Goal: Task Accomplishment & Management: Manage account settings

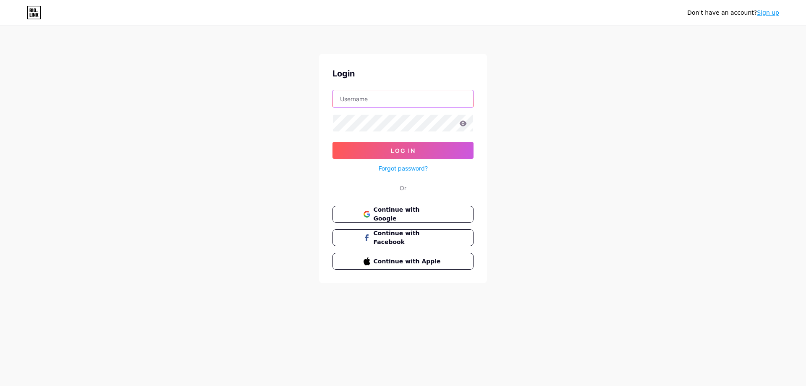
click at [439, 95] on input "text" at bounding box center [403, 98] width 140 height 17
paste input "[EMAIL_ADDRESS][DOMAIN_NAME]"
type input "[EMAIL_ADDRESS][DOMAIN_NAME]"
click at [444, 147] on button "Log In" at bounding box center [402, 150] width 141 height 17
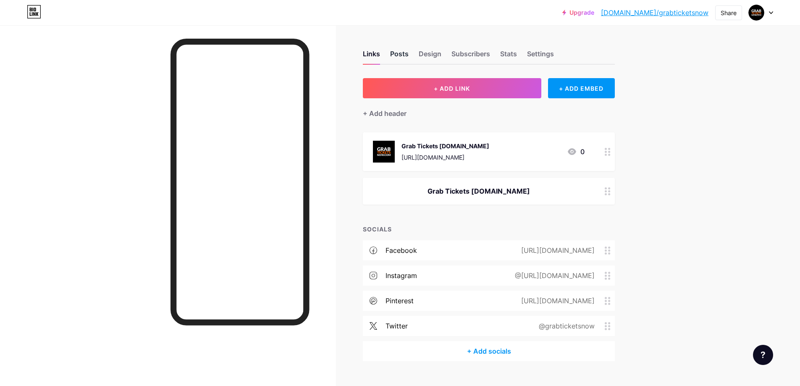
click at [408, 53] on div "Posts" at bounding box center [399, 56] width 18 height 15
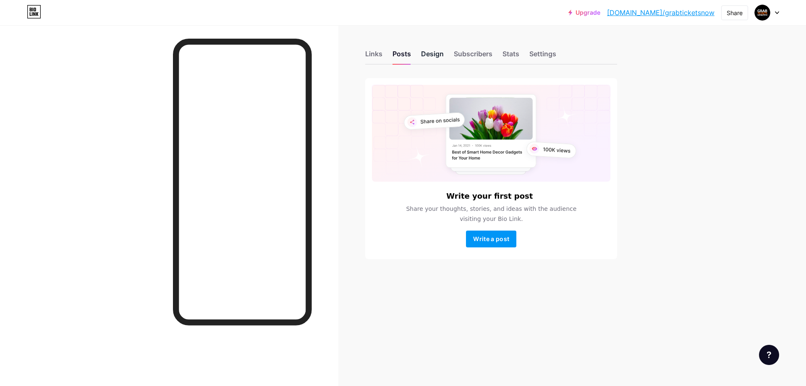
click at [430, 54] on div "Design" at bounding box center [432, 56] width 23 height 15
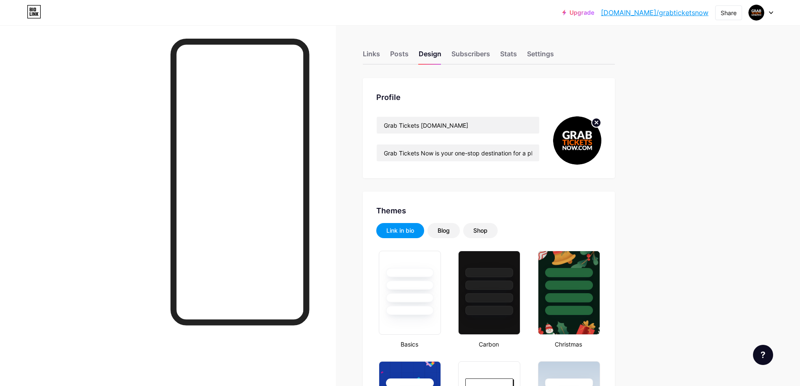
click at [386, 50] on div "Links Posts Design Subscribers Stats Settings" at bounding box center [489, 49] width 252 height 29
click at [380, 52] on div "Links" at bounding box center [371, 56] width 17 height 15
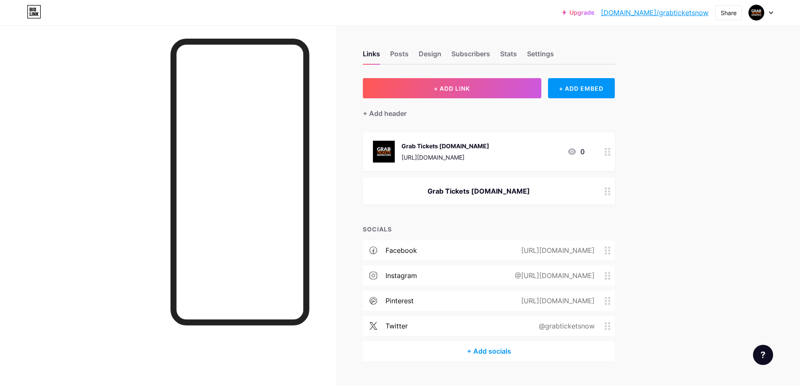
click at [495, 194] on div "Grab Tickets [DOMAIN_NAME]" at bounding box center [479, 191] width 212 height 10
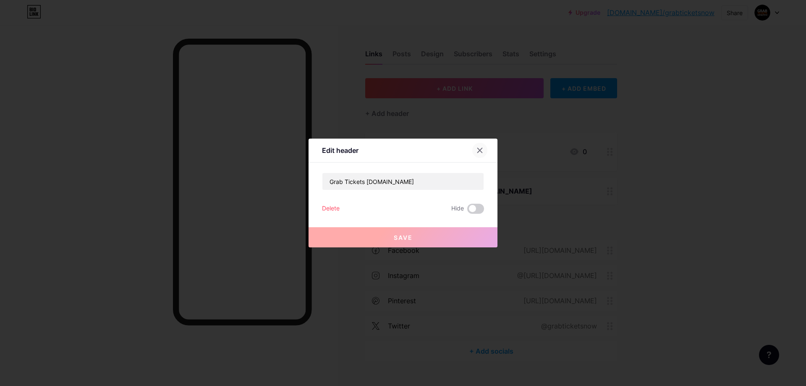
click at [483, 149] on icon at bounding box center [479, 150] width 7 height 7
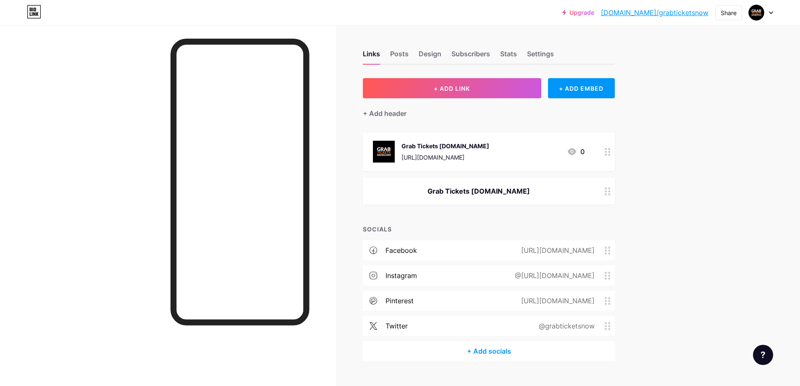
click at [511, 219] on div "+ ADD LINK + ADD EMBED + Add header Grab Tickets [DOMAIN_NAME] [URL][DOMAIN_NAM…" at bounding box center [489, 219] width 252 height 283
click at [575, 93] on div "+ ADD EMBED" at bounding box center [581, 88] width 67 height 20
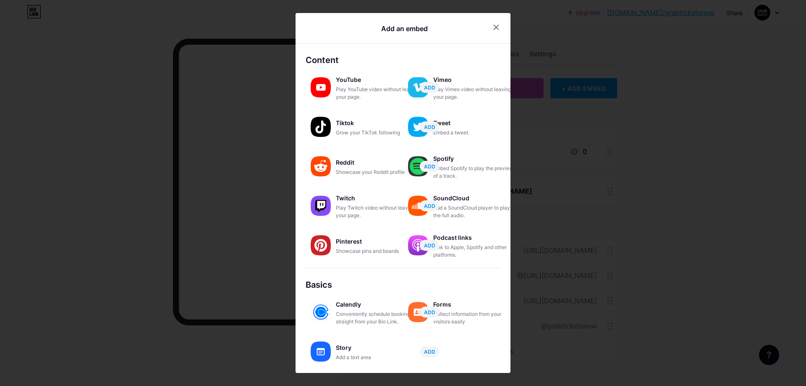
scroll to position [68, 0]
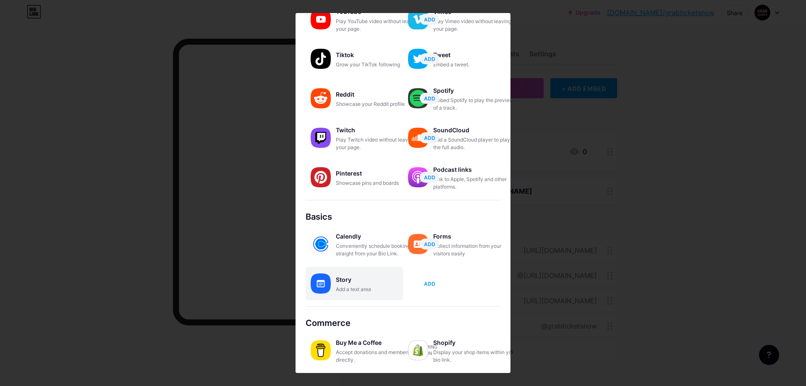
click at [429, 283] on span "ADD" at bounding box center [429, 283] width 11 height 7
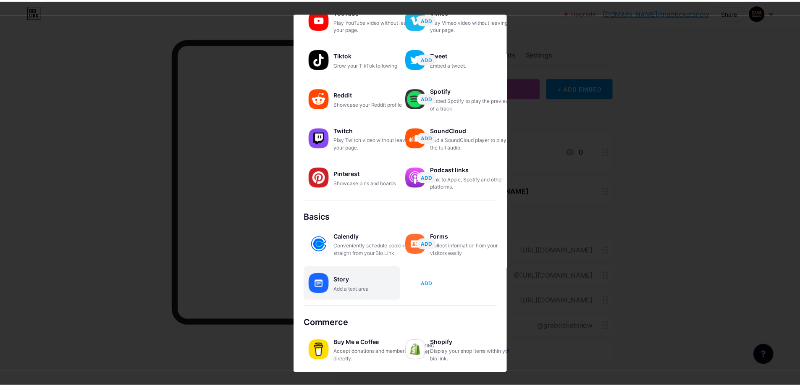
scroll to position [0, 0]
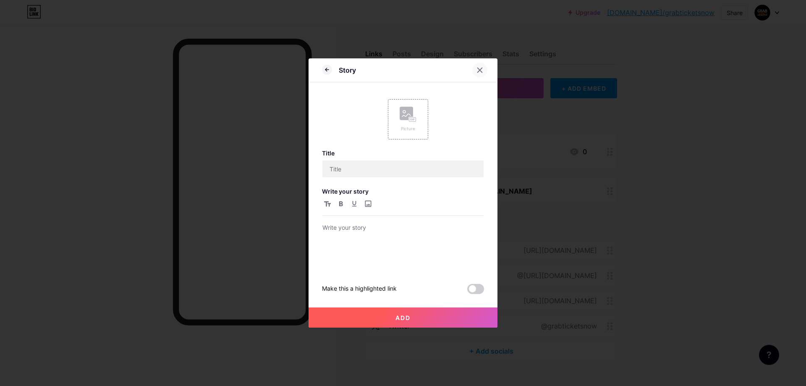
click at [481, 72] on icon at bounding box center [480, 70] width 5 height 5
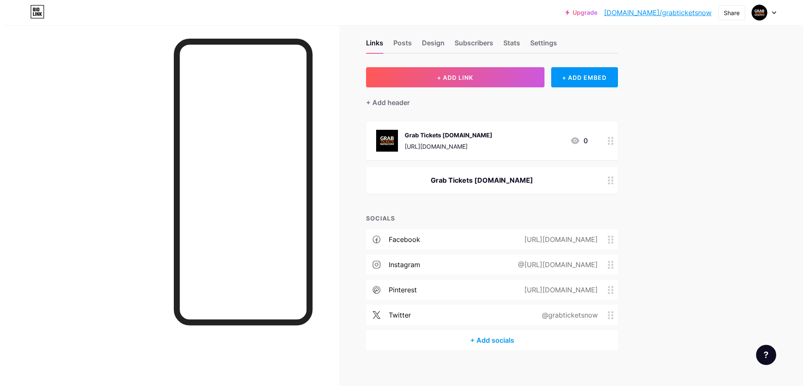
scroll to position [17, 0]
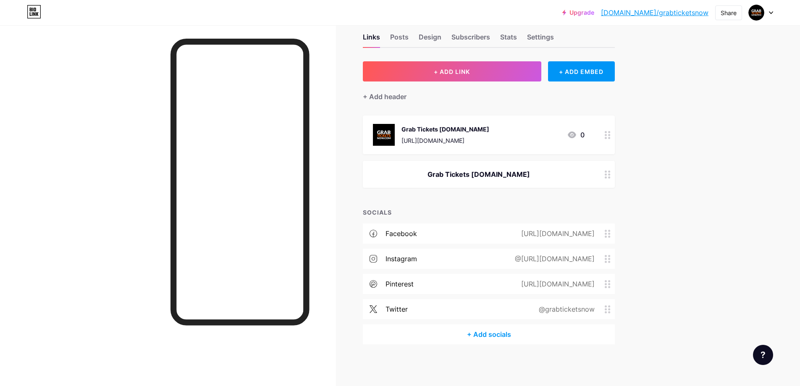
click at [481, 337] on div "+ Add socials" at bounding box center [489, 334] width 252 height 20
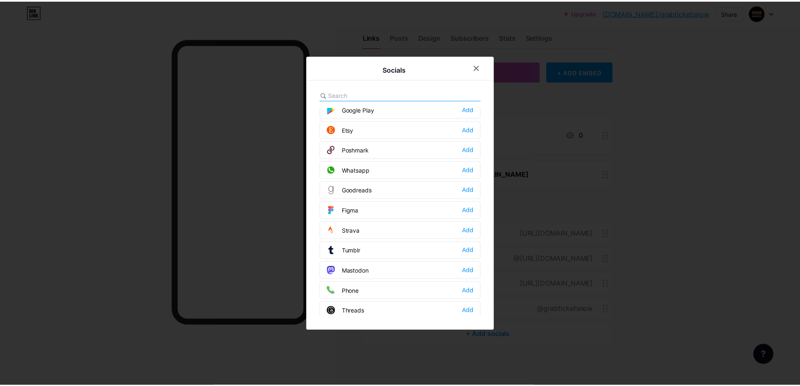
scroll to position [757, 0]
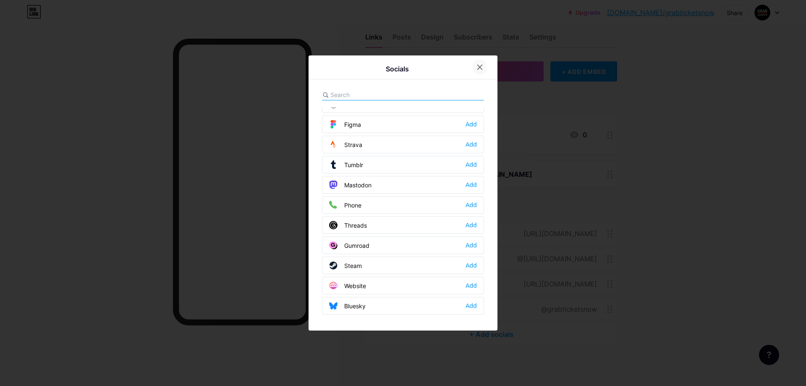
click at [479, 68] on icon at bounding box center [480, 67] width 5 height 5
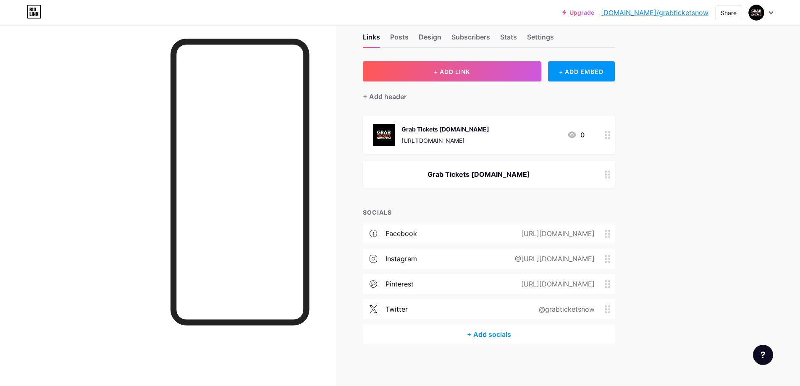
click at [454, 198] on div "+ ADD LINK + ADD EMBED + Add header Grab Tickets [DOMAIN_NAME] [URL][DOMAIN_NAM…" at bounding box center [489, 202] width 252 height 283
click at [398, 101] on div "+ Add header" at bounding box center [385, 97] width 44 height 10
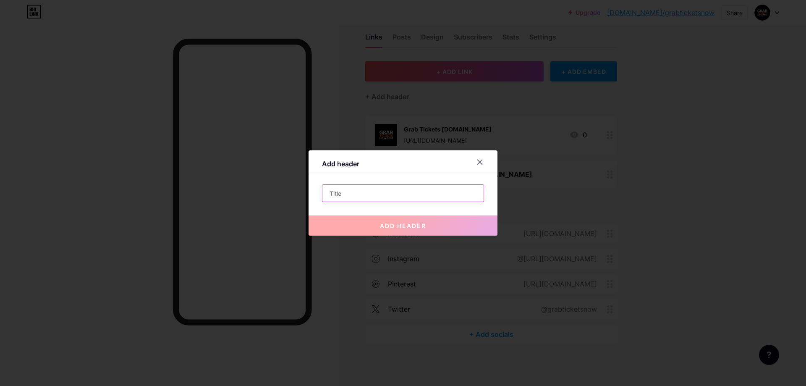
click at [385, 195] on input "text" at bounding box center [402, 193] width 161 height 17
click at [418, 185] on input "text" at bounding box center [402, 193] width 161 height 17
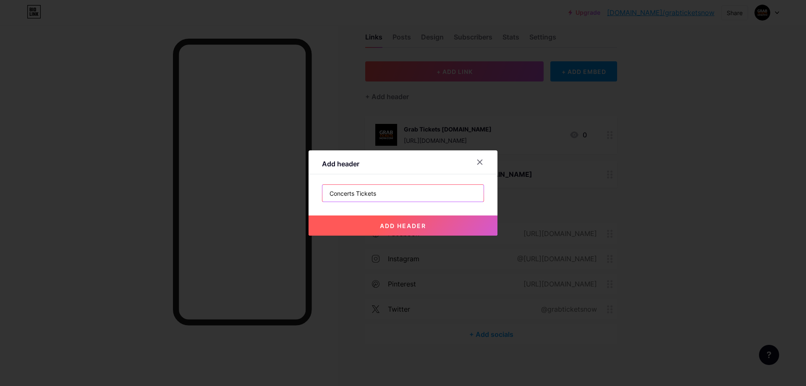
type input "Concerts Tickets"
click at [404, 226] on span "add header" at bounding box center [403, 225] width 46 height 7
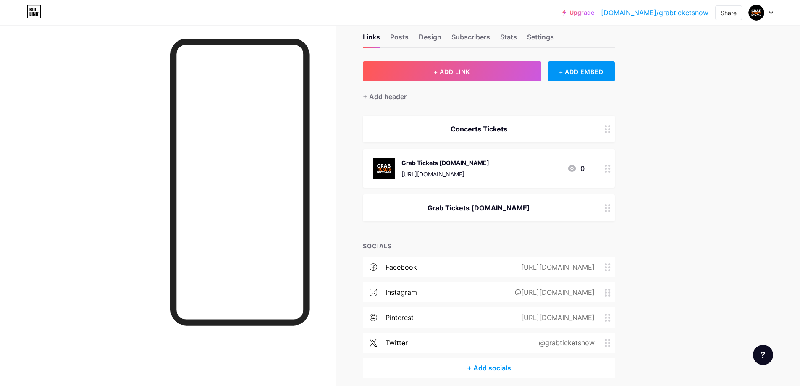
click at [523, 207] on div "Grab Tickets [DOMAIN_NAME]" at bounding box center [479, 208] width 212 height 10
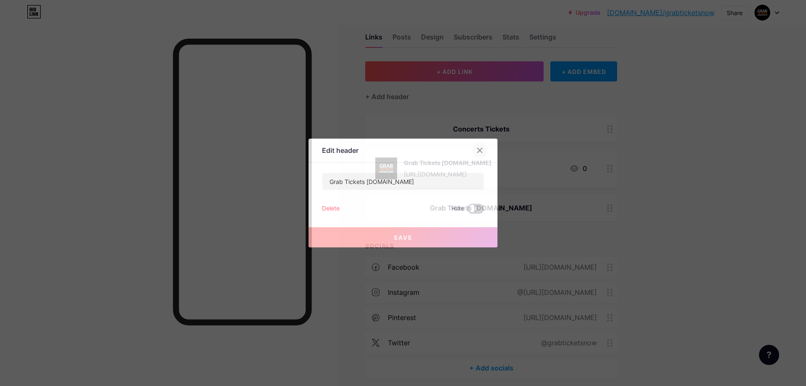
click at [476, 150] on icon at bounding box center [479, 150] width 7 height 7
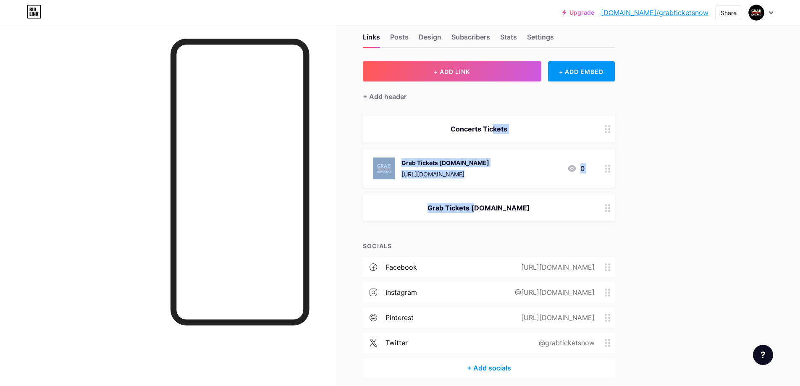
drag, startPoint x: 487, startPoint y: 126, endPoint x: 482, endPoint y: 207, distance: 81.6
click at [482, 207] on span "Concerts Tickets Grab Tickets [DOMAIN_NAME] [URL][DOMAIN_NAME] 0 Grab Tickets […" at bounding box center [489, 168] width 252 height 106
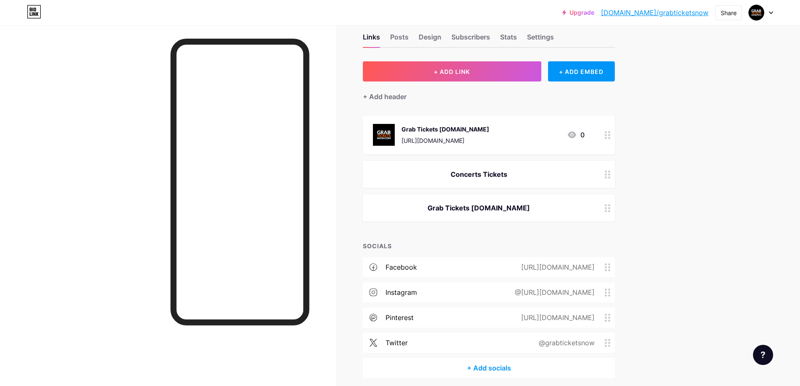
click at [494, 202] on div "Grab Tickets [DOMAIN_NAME]" at bounding box center [489, 207] width 252 height 27
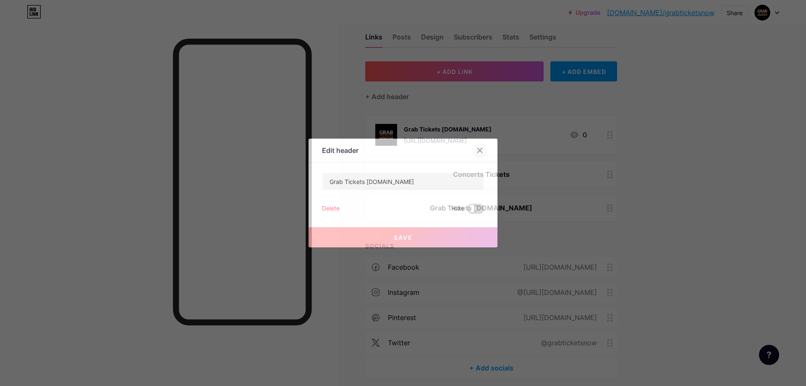
click at [477, 151] on icon at bounding box center [479, 150] width 7 height 7
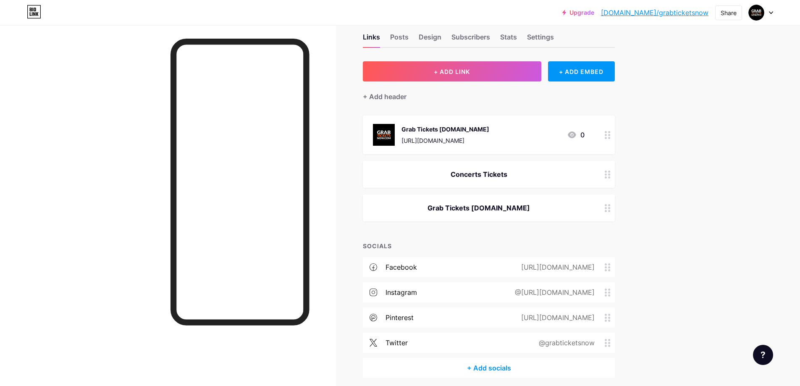
click at [489, 175] on div "Concerts Tickets" at bounding box center [479, 174] width 212 height 10
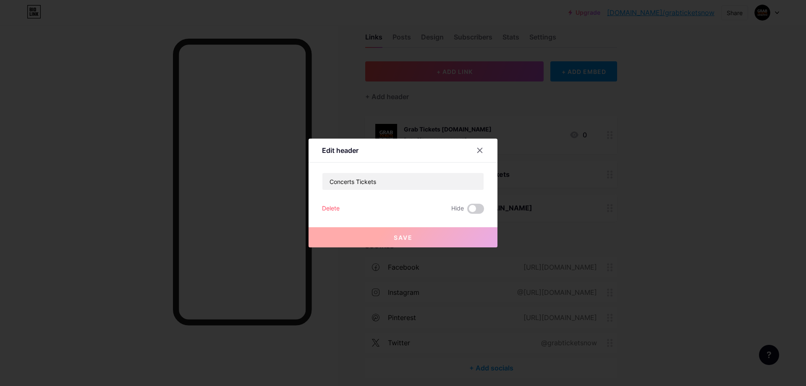
click at [328, 209] on div "Delete" at bounding box center [331, 209] width 18 height 10
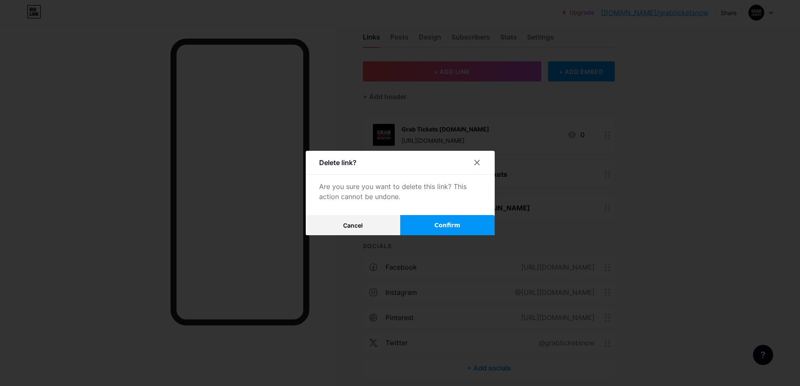
click at [447, 225] on span "Confirm" at bounding box center [447, 225] width 26 height 9
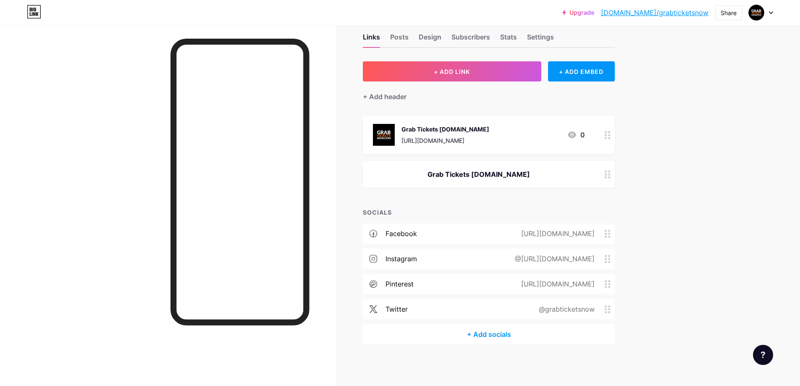
click at [578, 172] on div "Grab Tickets [DOMAIN_NAME]" at bounding box center [479, 174] width 212 height 10
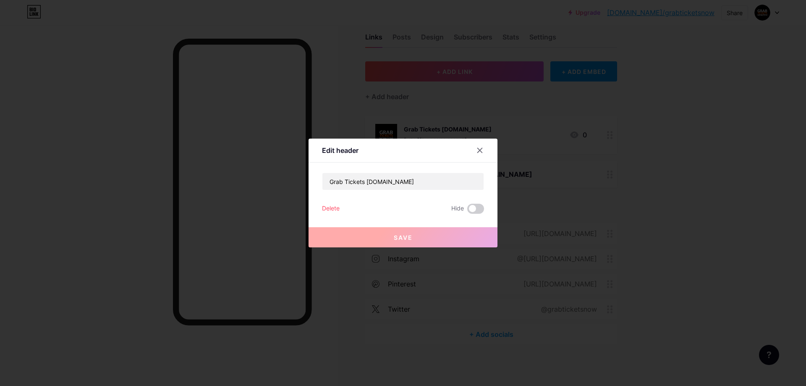
click at [333, 209] on div "Delete" at bounding box center [331, 209] width 18 height 10
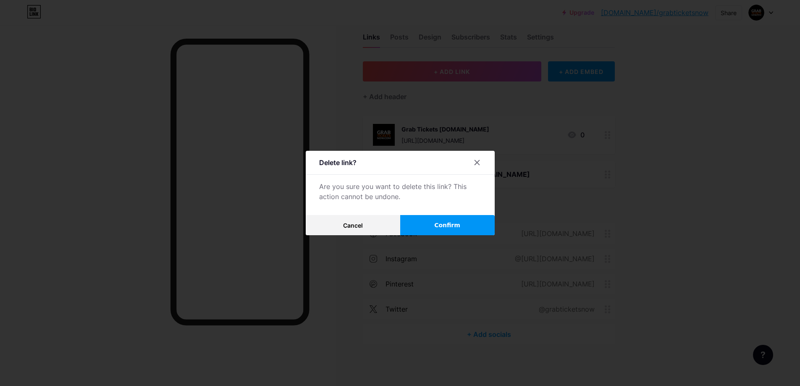
click at [469, 222] on button "Confirm" at bounding box center [447, 225] width 94 height 20
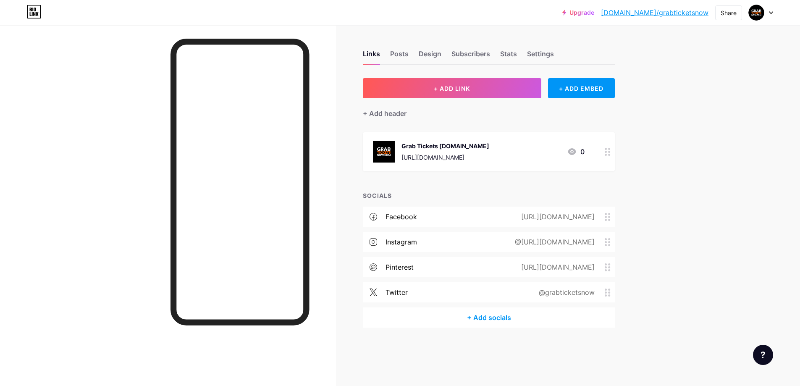
scroll to position [0, 0]
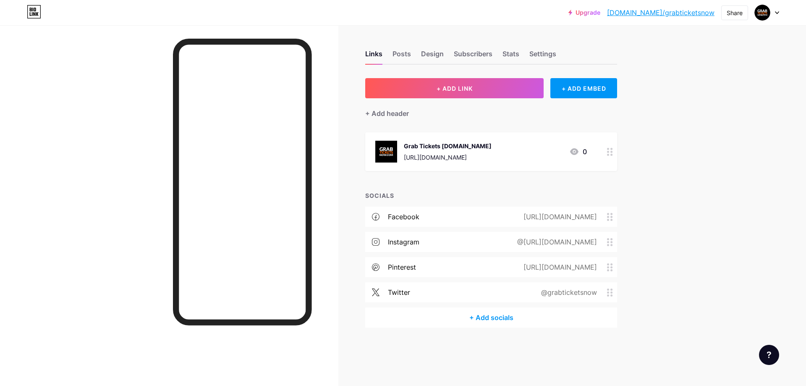
click at [607, 156] on div at bounding box center [610, 151] width 14 height 39
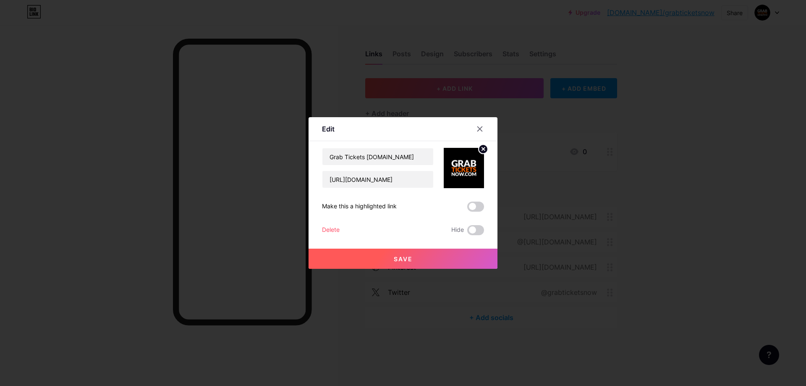
click at [413, 208] on div "Make this a highlighted link" at bounding box center [403, 206] width 162 height 10
click at [476, 133] on div at bounding box center [479, 128] width 15 height 15
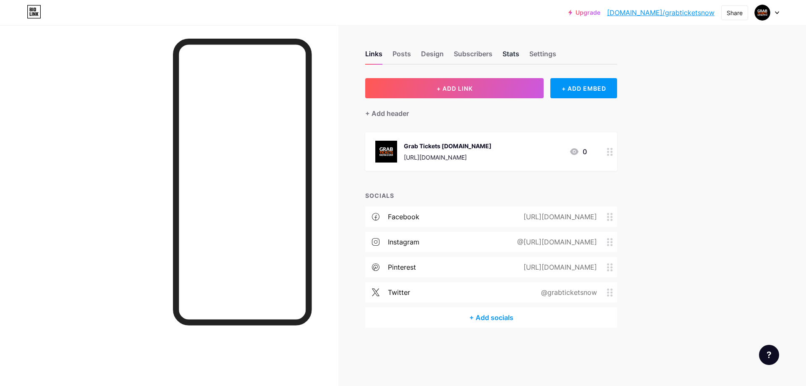
click at [512, 60] on div "Stats" at bounding box center [510, 56] width 17 height 15
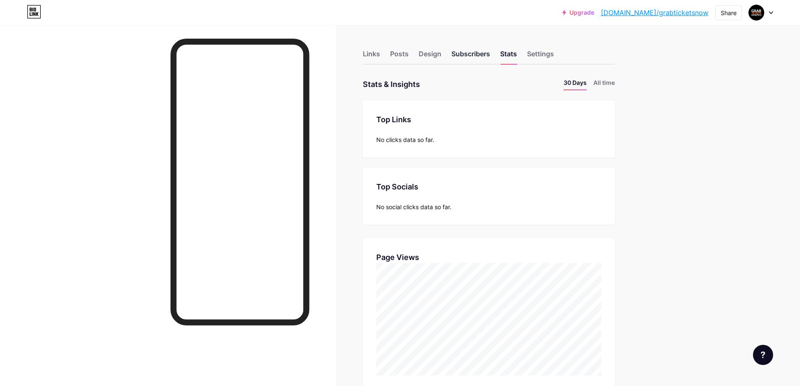
click at [466, 55] on div "Subscribers" at bounding box center [470, 56] width 39 height 15
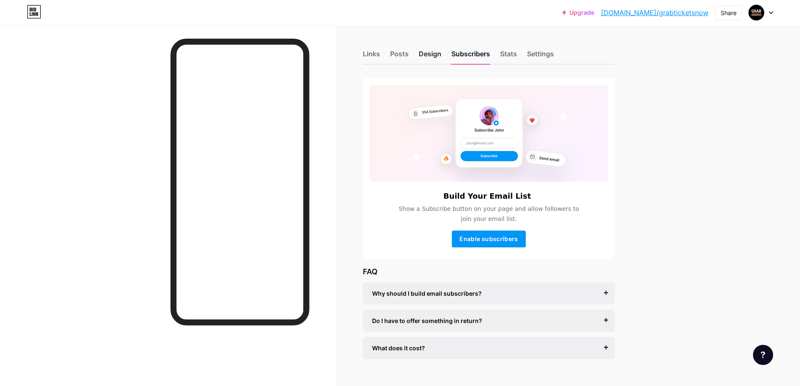
click at [433, 54] on div "Design" at bounding box center [430, 56] width 23 height 15
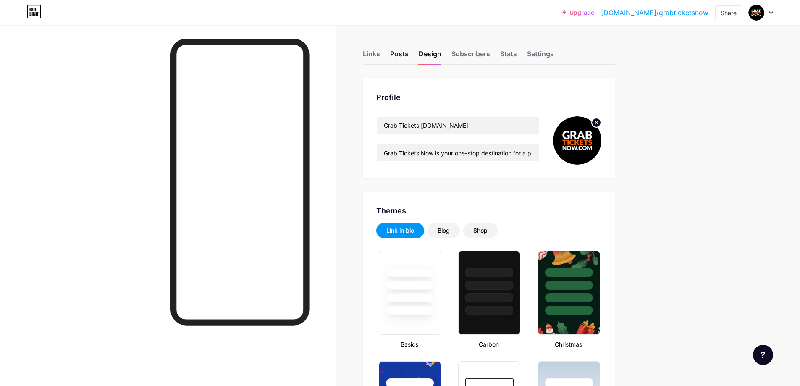
click at [405, 49] on div "Posts" at bounding box center [399, 56] width 18 height 15
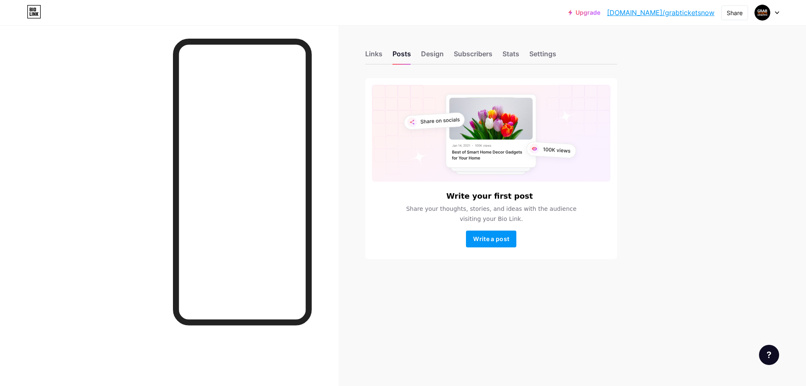
click at [359, 50] on div "Links Posts Design Subscribers Stats Settings Write your first post Share your …" at bounding box center [326, 163] width 652 height 276
click at [377, 50] on div "Links" at bounding box center [373, 56] width 17 height 15
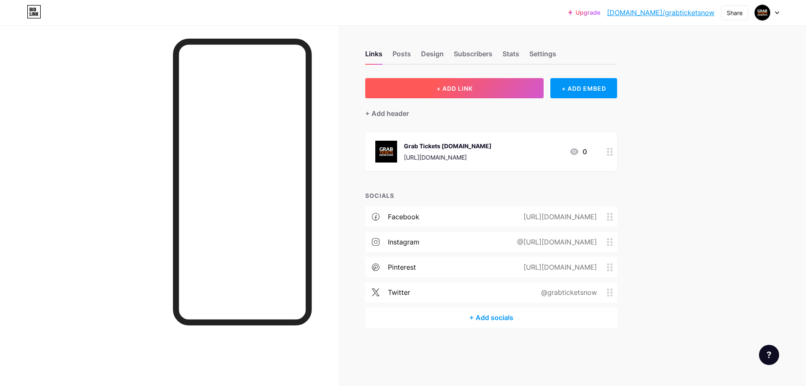
click at [478, 88] on button "+ ADD LINK" at bounding box center [454, 88] width 178 height 20
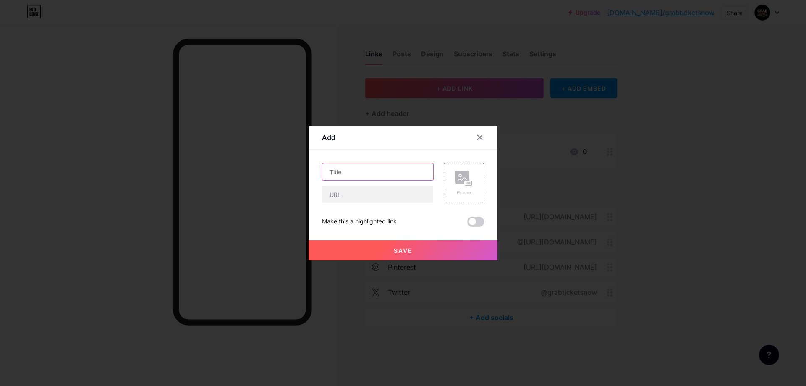
click at [358, 168] on input "text" at bounding box center [377, 171] width 111 height 17
type input "Concerts Tickets"
paste input "[URL][DOMAIN_NAME]"
type input "[URL][DOMAIN_NAME]"
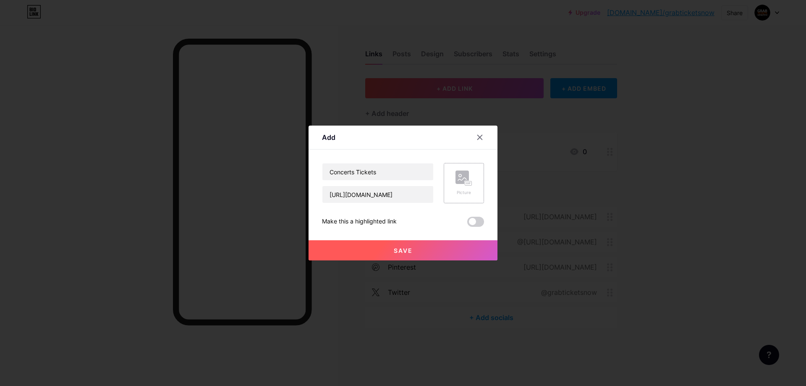
click at [472, 188] on div "Picture" at bounding box center [464, 183] width 40 height 40
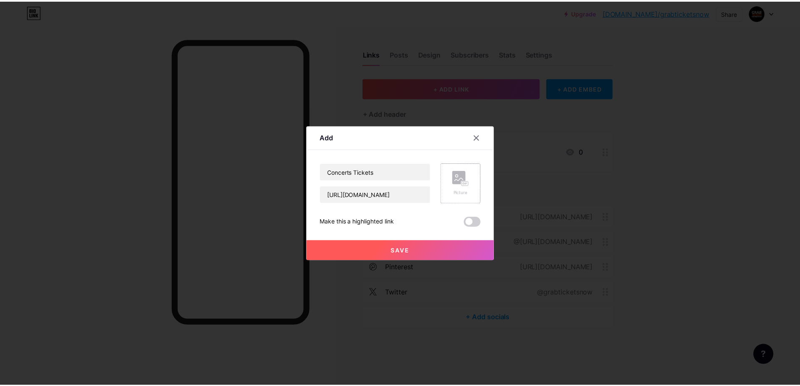
scroll to position [0, 0]
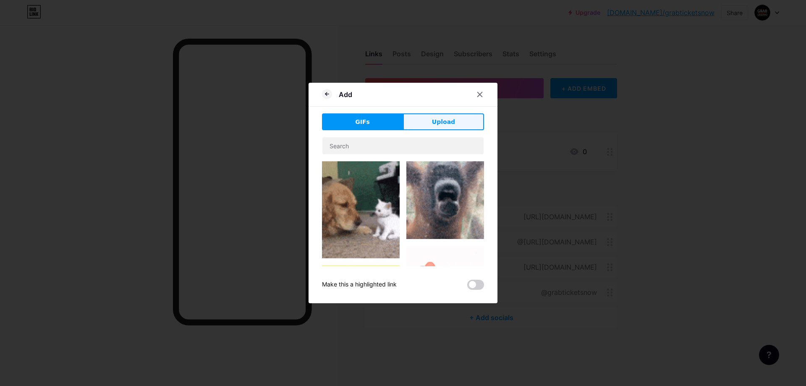
click at [445, 123] on span "Upload" at bounding box center [443, 122] width 23 height 9
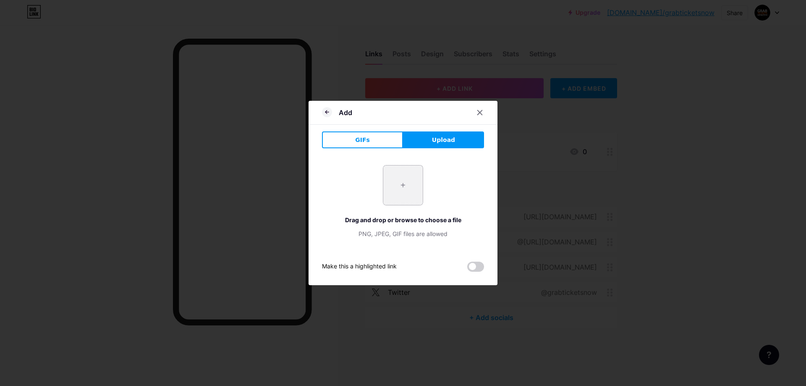
click at [405, 185] on input "file" at bounding box center [402, 184] width 39 height 39
type input "C:\fakepath\Grab Ticket_Profile.jpg"
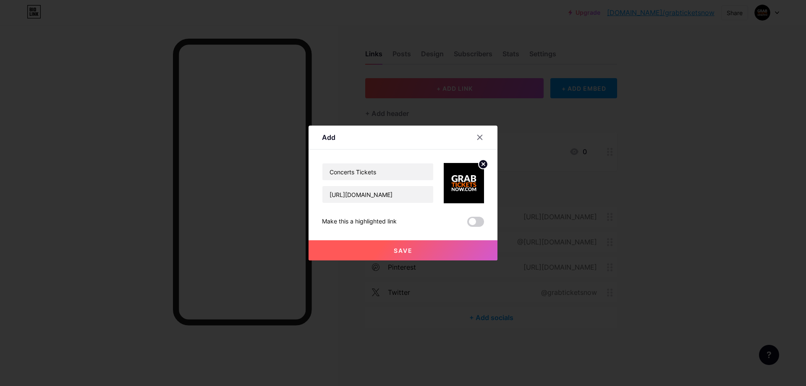
click at [439, 249] on button "Save" at bounding box center [403, 250] width 189 height 20
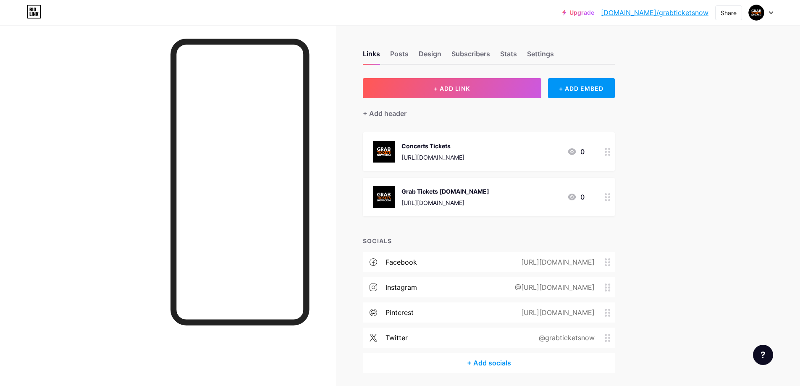
drag, startPoint x: 447, startPoint y: 146, endPoint x: 455, endPoint y: 185, distance: 39.4
click at [455, 185] on span "Concerts Tickets [URL][DOMAIN_NAME] 0 Grab Tickets [DOMAIN_NAME] [URL][DOMAIN_N…" at bounding box center [489, 174] width 252 height 84
click at [682, 200] on div "Upgrade [DOMAIN_NAME]/grabti... [DOMAIN_NAME]/grabticketsnow Share Switch accou…" at bounding box center [400, 207] width 800 height 415
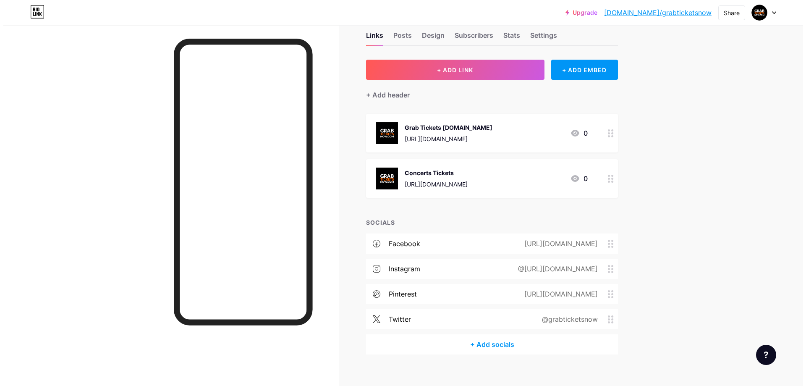
scroll to position [29, 0]
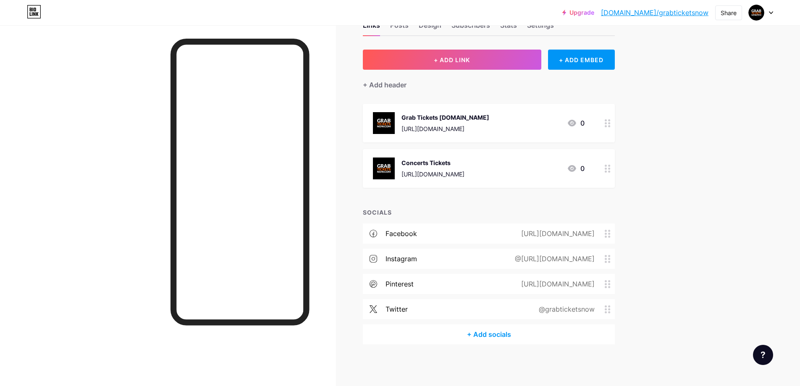
click at [520, 258] on div "@[URL][DOMAIN_NAME]" at bounding box center [552, 259] width 103 height 10
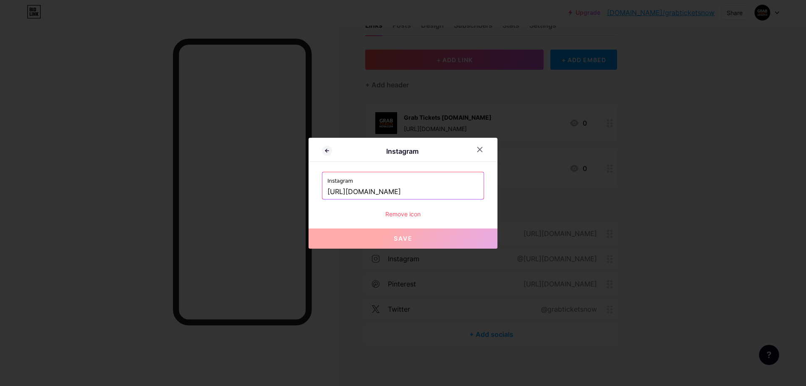
drag, startPoint x: 417, startPoint y: 192, endPoint x: 7, endPoint y: 204, distance: 410.3
click at [7, 204] on div "Instagram Instagram [URL][DOMAIN_NAME] Remove icon Save" at bounding box center [403, 193] width 806 height 386
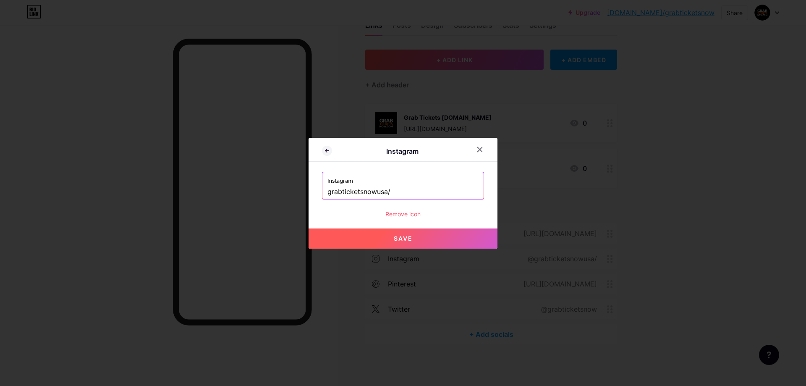
click at [420, 240] on button "Save" at bounding box center [403, 238] width 189 height 20
type input "[URL][DOMAIN_NAME]"
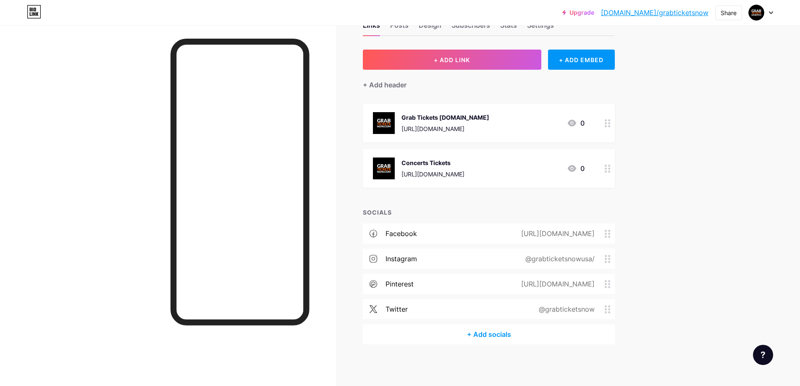
click at [464, 166] on div "Concerts Tickets" at bounding box center [432, 162] width 63 height 9
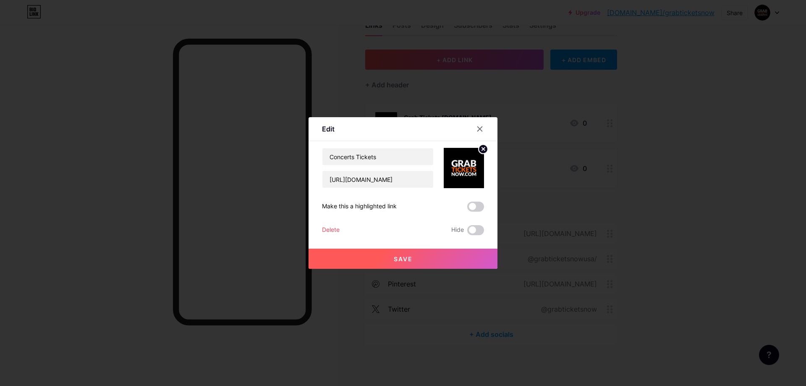
click at [484, 144] on circle at bounding box center [483, 148] width 9 height 9
click at [458, 253] on button "Save" at bounding box center [403, 259] width 189 height 20
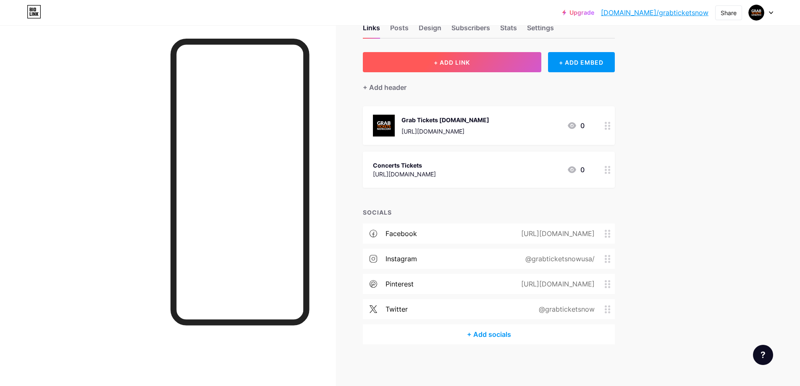
click at [489, 60] on button "+ ADD LINK" at bounding box center [452, 62] width 178 height 20
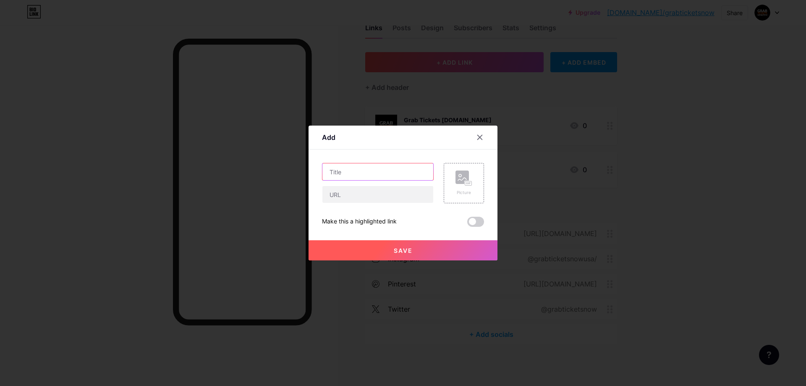
click at [388, 174] on input "text" at bounding box center [377, 171] width 111 height 17
type input "Sports Tickets"
click at [422, 205] on div "Sports Tickets Picture Make this a highlighted link Save" at bounding box center [403, 195] width 162 height 64
click at [420, 196] on input "text" at bounding box center [377, 194] width 111 height 17
paste input "[URL][DOMAIN_NAME]"
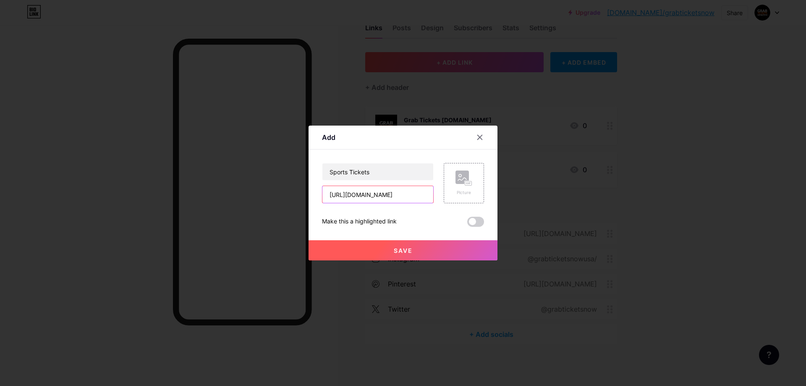
scroll to position [0, 15]
type input "[URL][DOMAIN_NAME]"
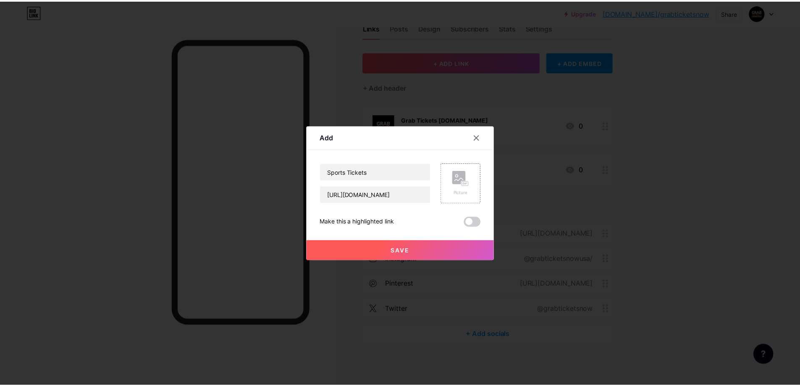
scroll to position [0, 0]
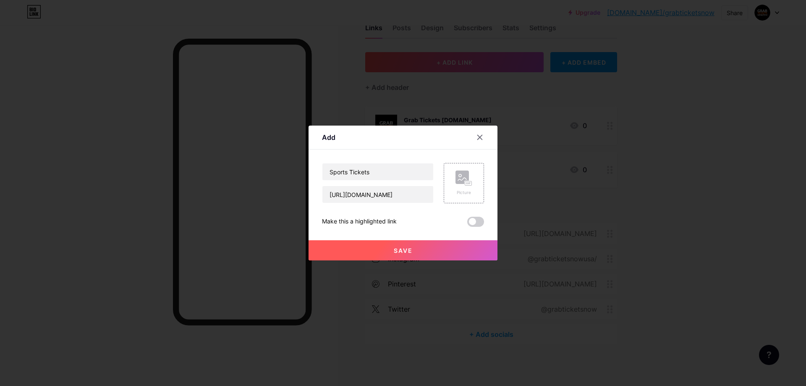
click at [390, 254] on button "Save" at bounding box center [403, 250] width 189 height 20
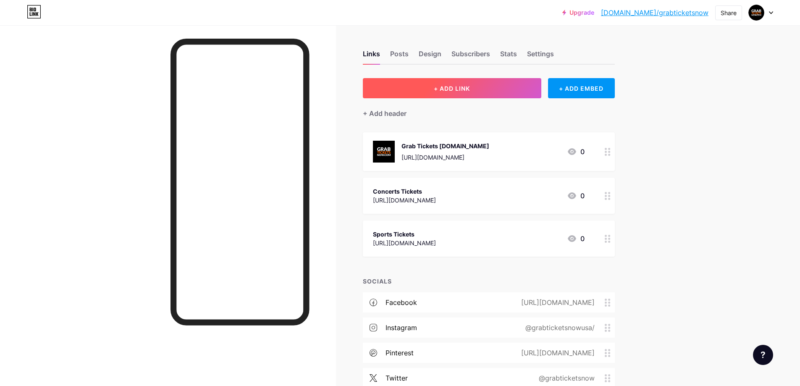
click at [431, 94] on button "+ ADD LINK" at bounding box center [452, 88] width 178 height 20
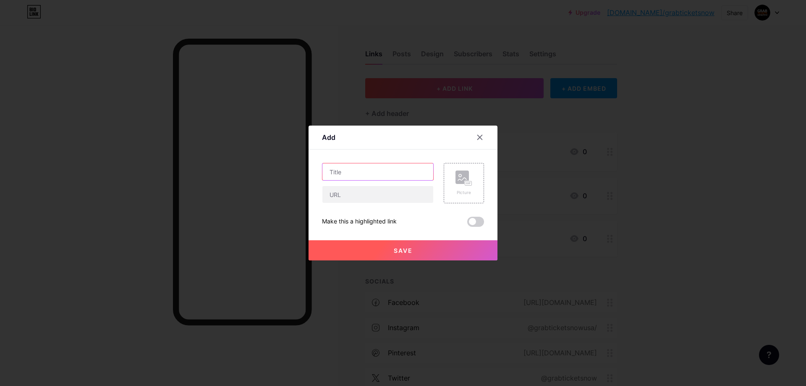
click at [381, 178] on input "text" at bounding box center [377, 171] width 111 height 17
click at [382, 192] on input "text" at bounding box center [377, 194] width 111 height 17
paste input "[URL][DOMAIN_NAME]"
type input "[URL][DOMAIN_NAME]"
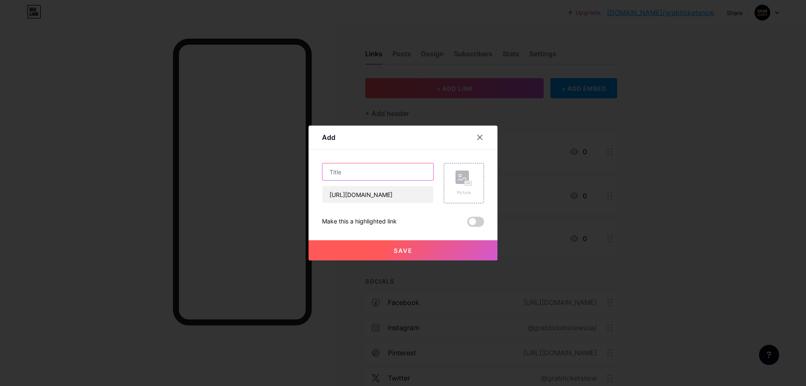
click at [377, 176] on input "text" at bounding box center [377, 171] width 111 height 17
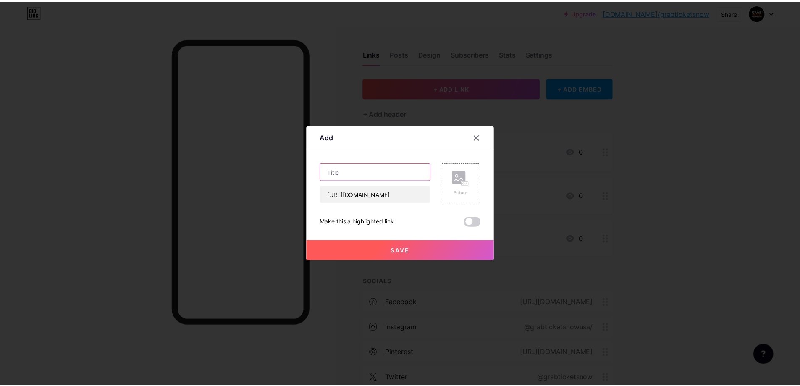
scroll to position [0, 0]
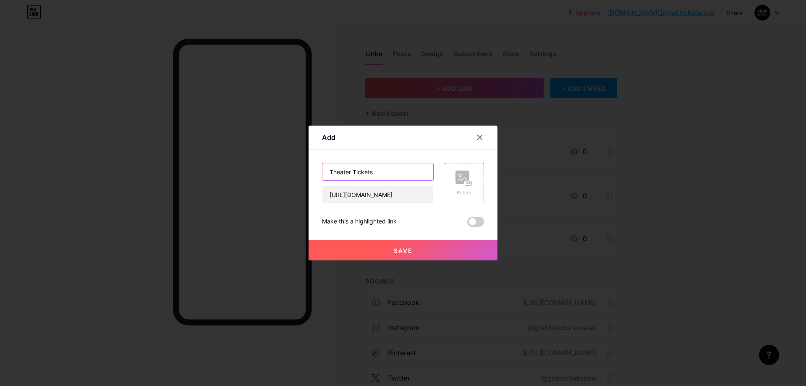
type input "Theater Tickets"
click at [392, 250] on button "Save" at bounding box center [403, 250] width 189 height 20
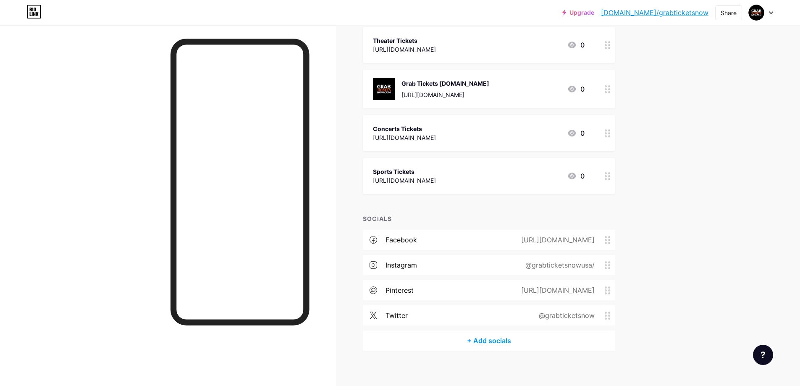
scroll to position [112, 0]
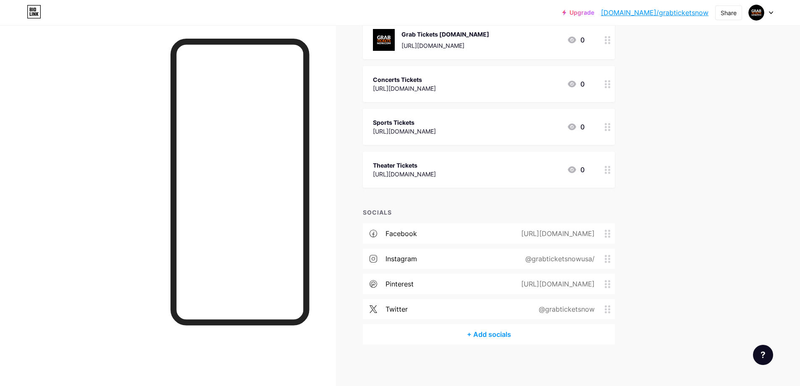
click at [730, 244] on div "Upgrade [DOMAIN_NAME]/grabti... [DOMAIN_NAME]/grabticketsnow Share Switch accou…" at bounding box center [400, 137] width 800 height 498
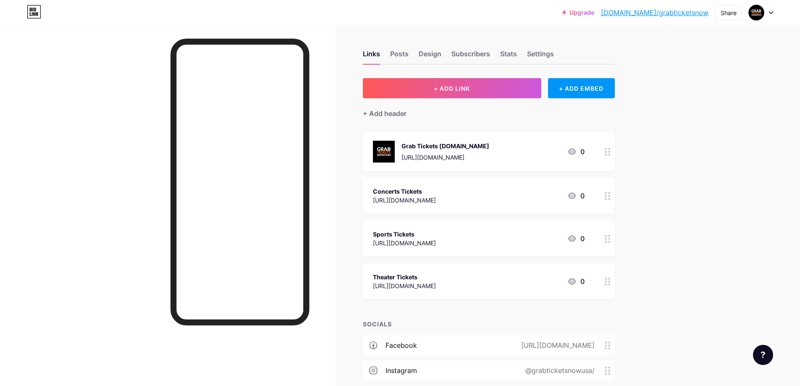
click at [676, 14] on link "[DOMAIN_NAME]/grabticketsnow" at bounding box center [654, 13] width 107 height 10
